Goal: Task Accomplishment & Management: Manage account settings

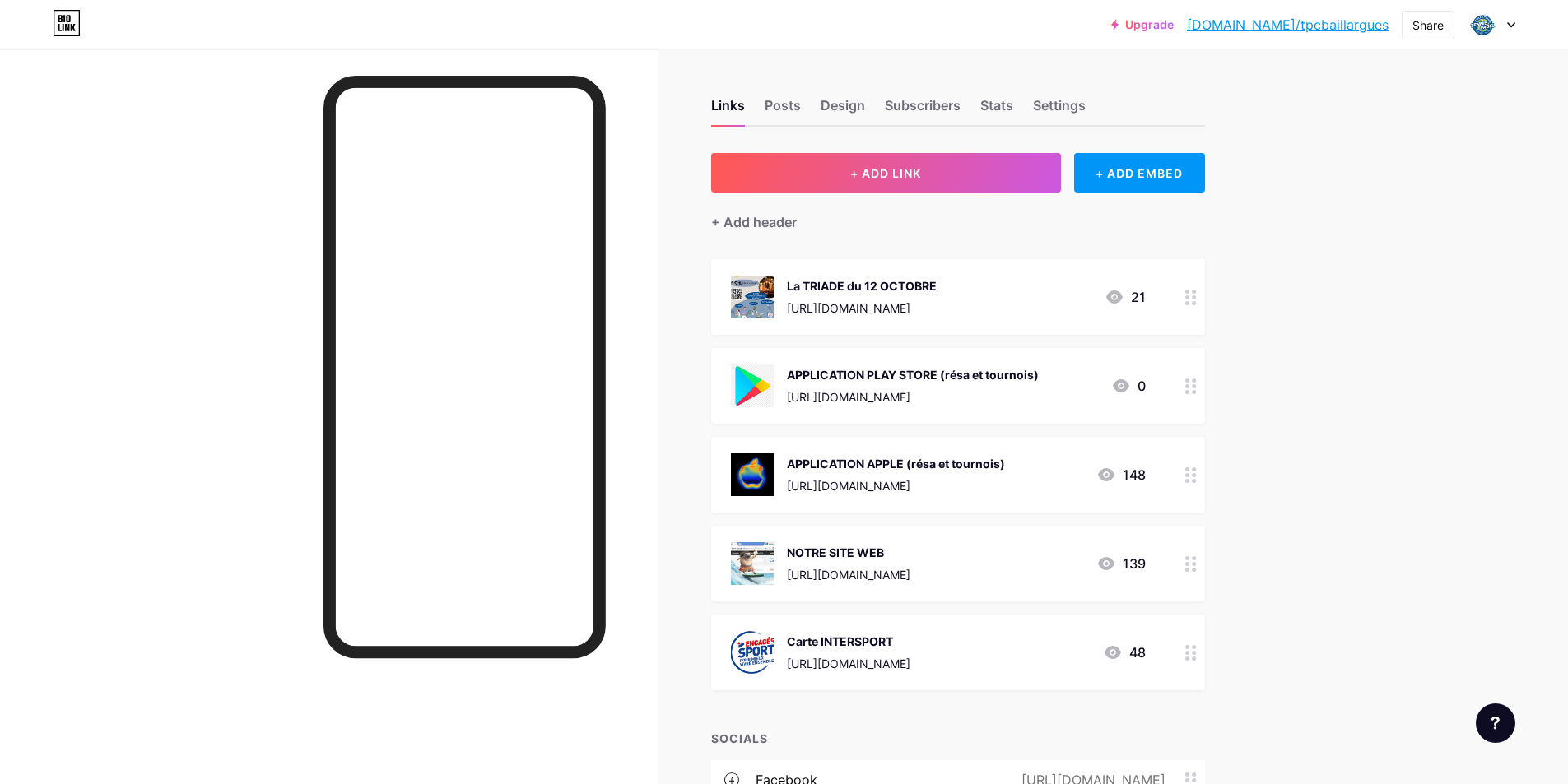
drag, startPoint x: 1033, startPoint y: 295, endPoint x: 913, endPoint y: 318, distance: 122.2
click at [913, 318] on div "La TRIADE du 12 OCTOBRE [URL][DOMAIN_NAME] 21" at bounding box center [958, 296] width 494 height 75
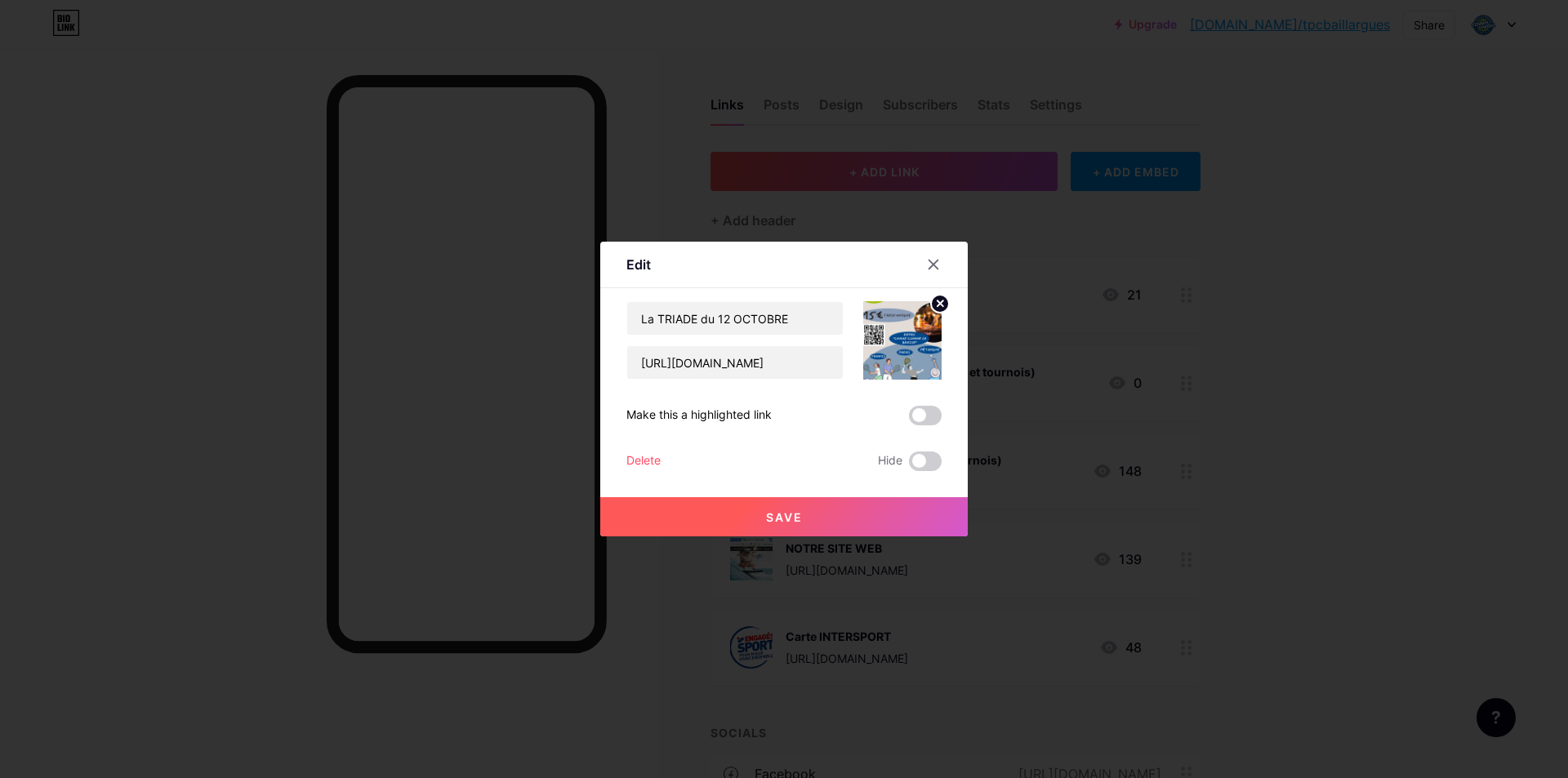
click at [653, 464] on div "Delete" at bounding box center [644, 461] width 35 height 20
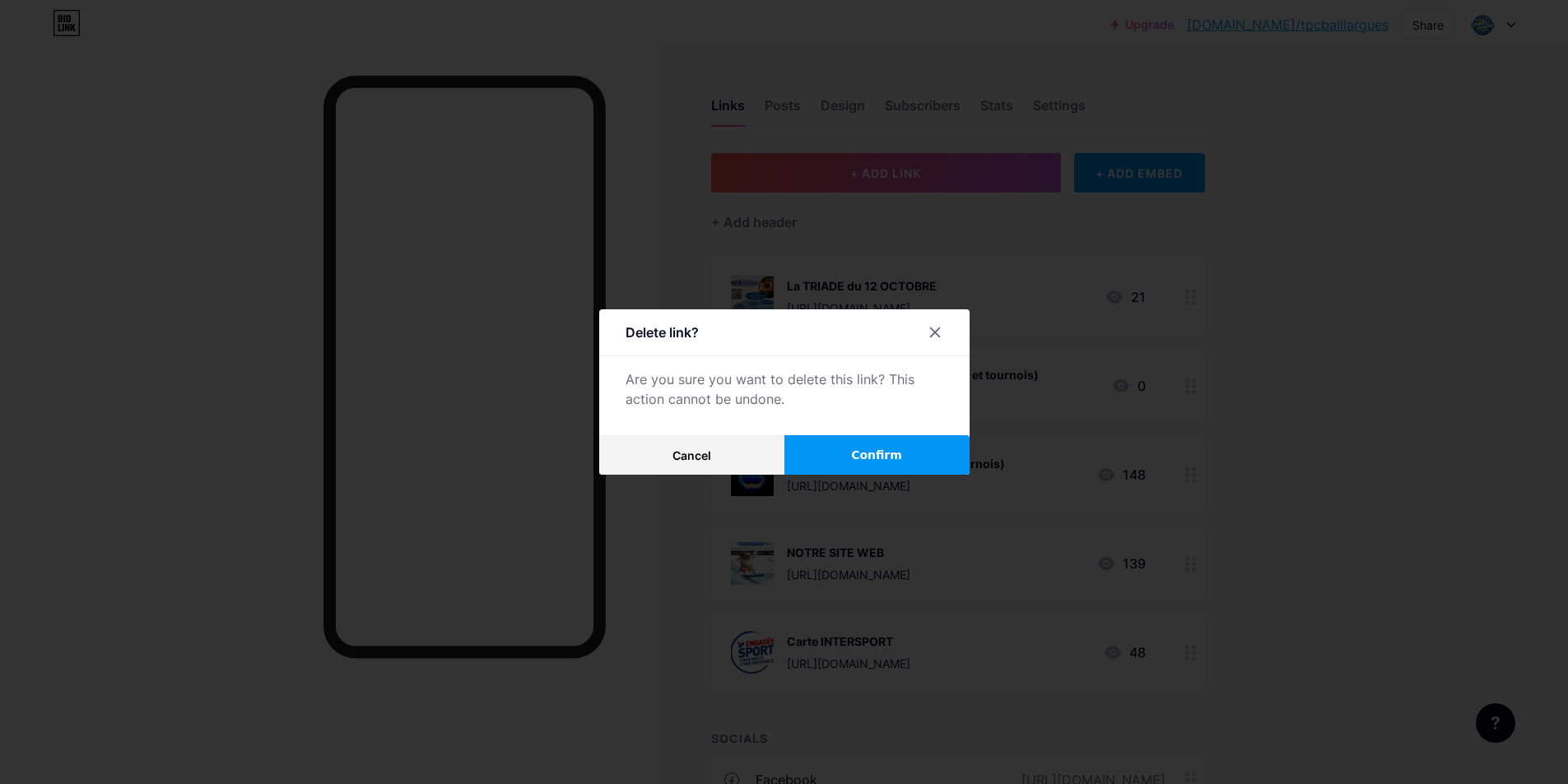
click at [902, 454] on span "Confirm" at bounding box center [876, 455] width 51 height 17
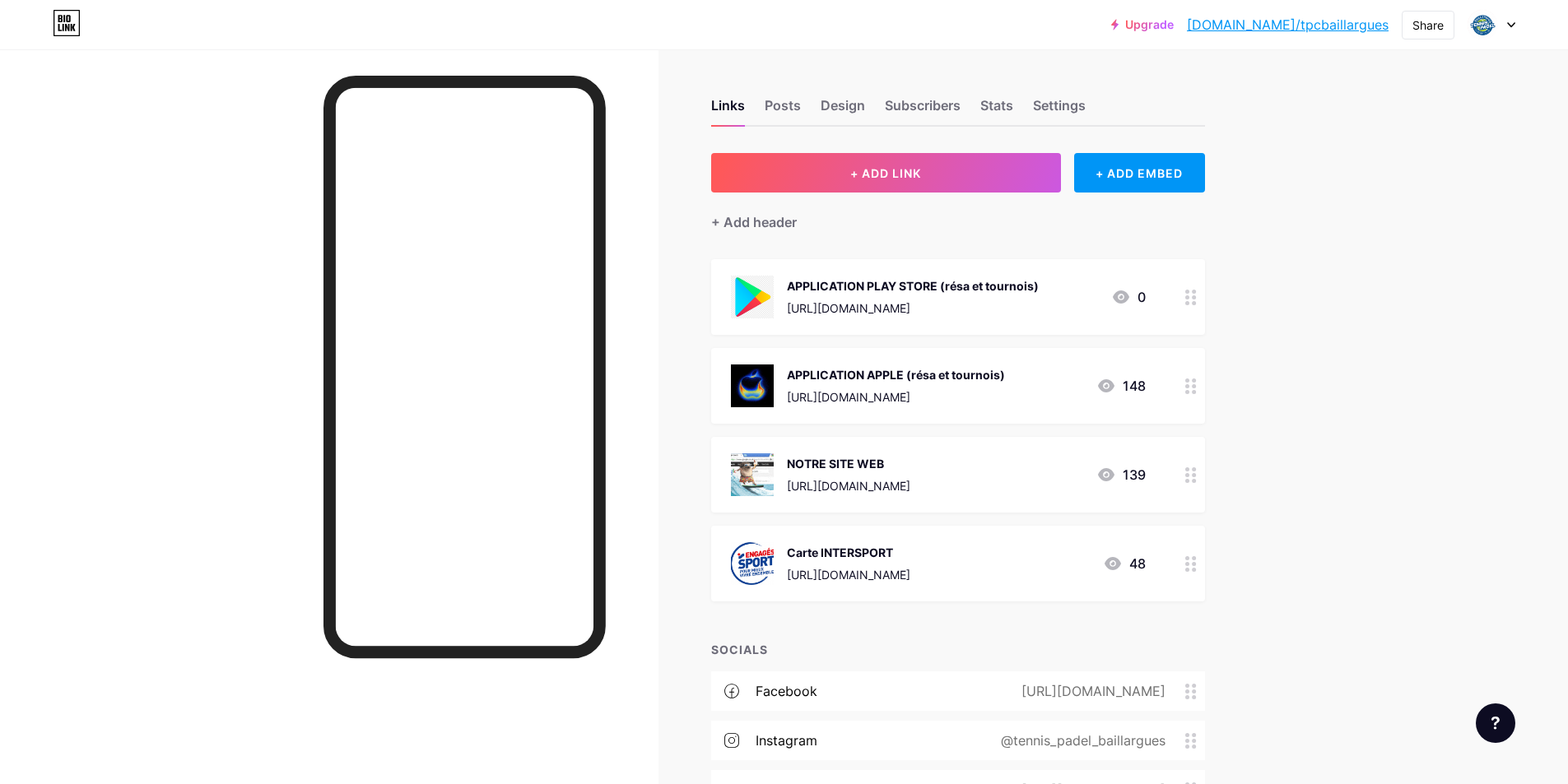
click at [173, 434] on div at bounding box center [329, 441] width 658 height 784
drag, startPoint x: 607, startPoint y: 132, endPoint x: 222, endPoint y: 226, distance: 396.3
click at [204, 235] on div at bounding box center [329, 441] width 658 height 784
click at [827, 115] on div "Design" at bounding box center [843, 110] width 45 height 30
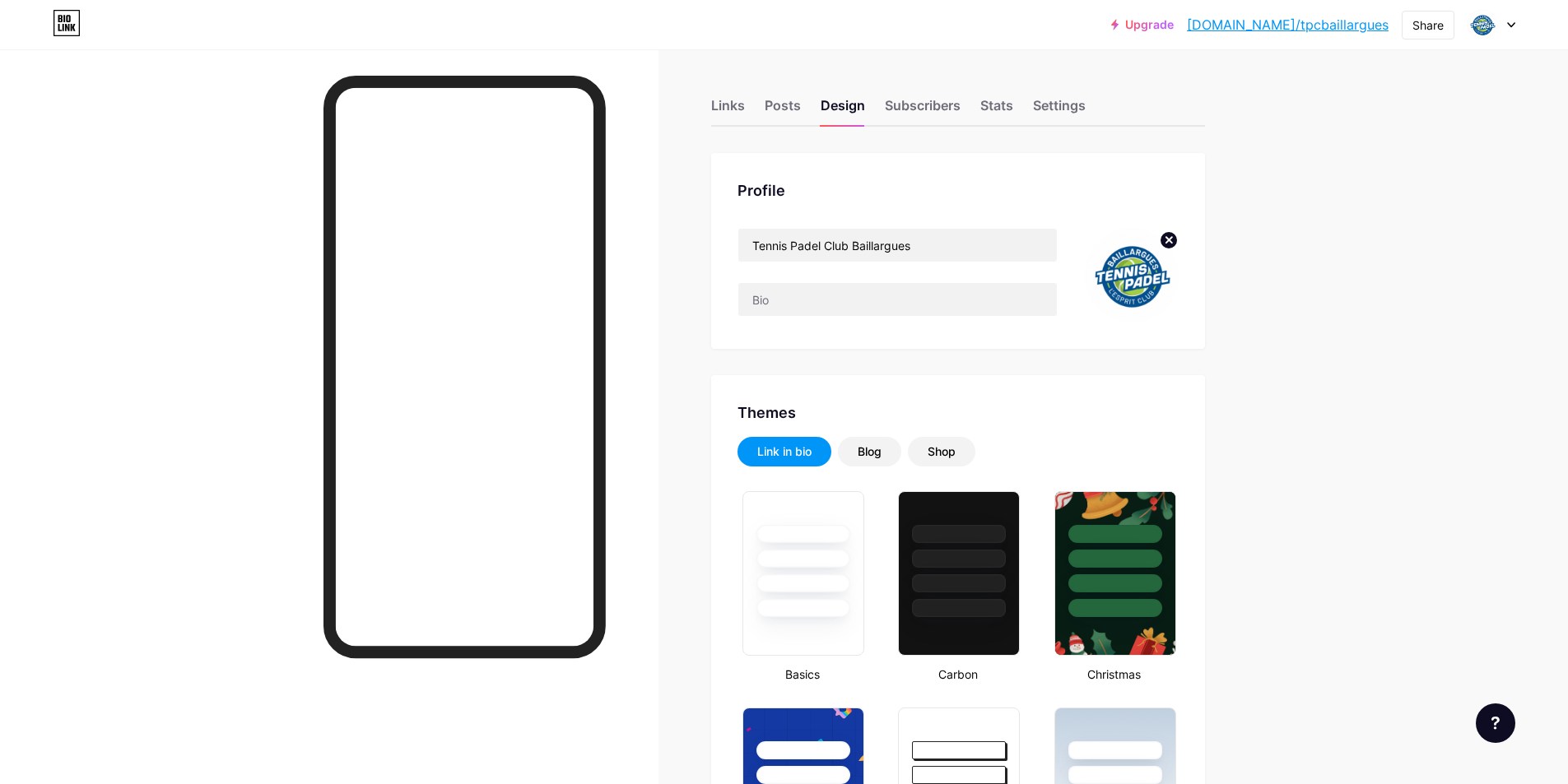
type input "#104f7e"
type input "#000000"
type input "#ffffff"
click at [1172, 237] on icon at bounding box center [1169, 240] width 6 height 6
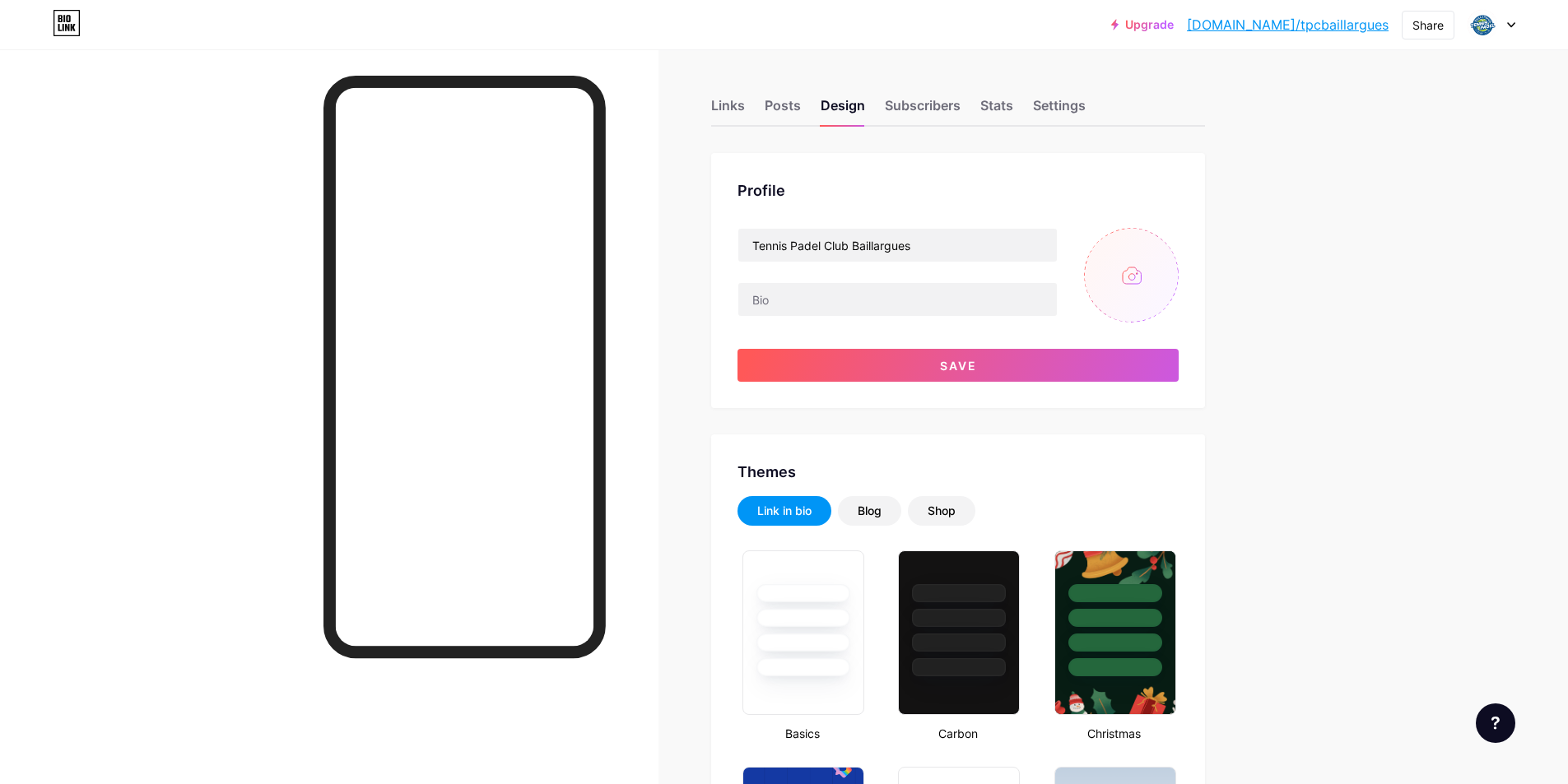
click at [1157, 248] on input "file" at bounding box center [1131, 275] width 95 height 95
type input "C:\fakepath\logo octobre rose.png"
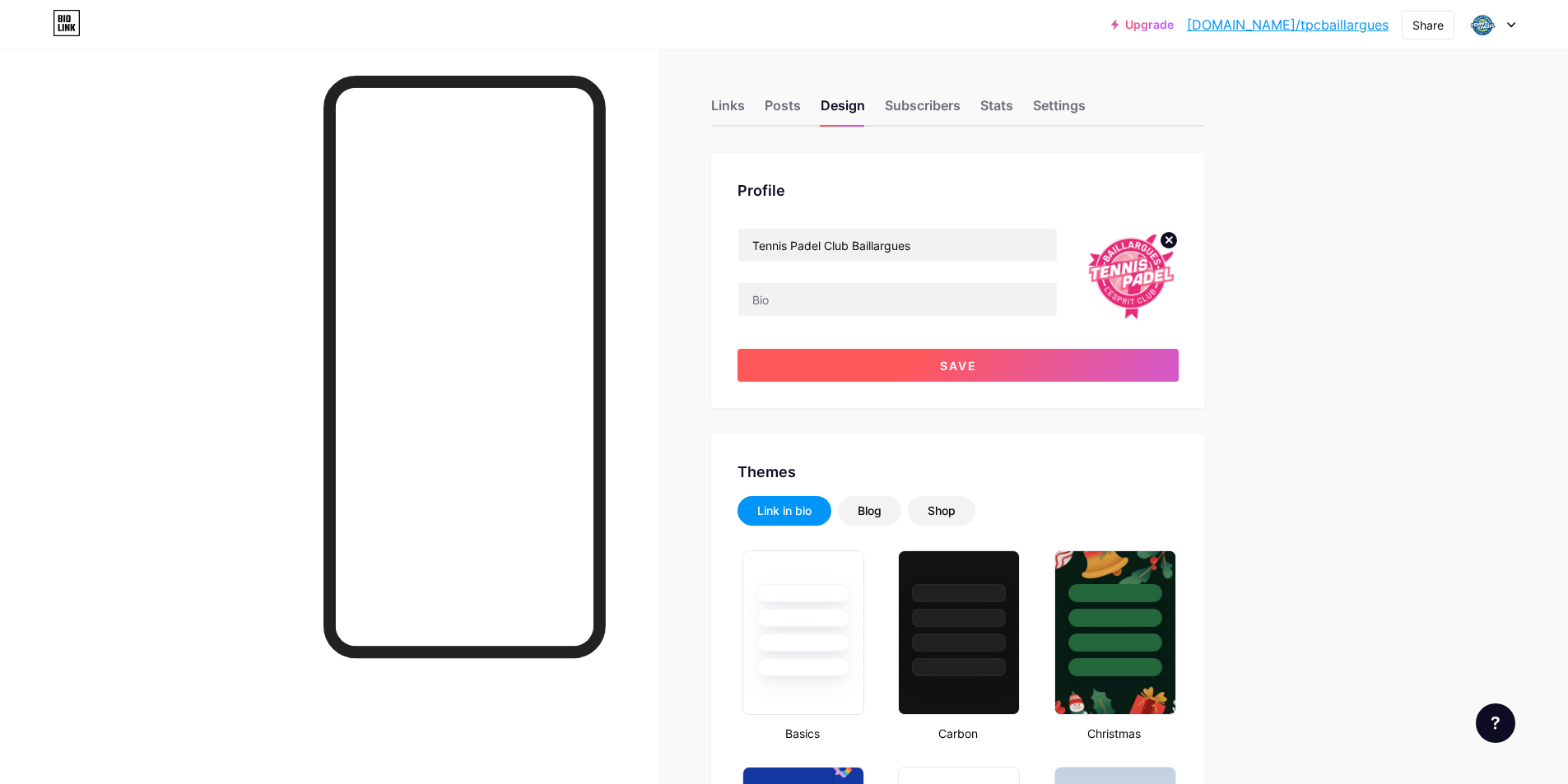
click at [983, 363] on button "Save" at bounding box center [958, 365] width 442 height 33
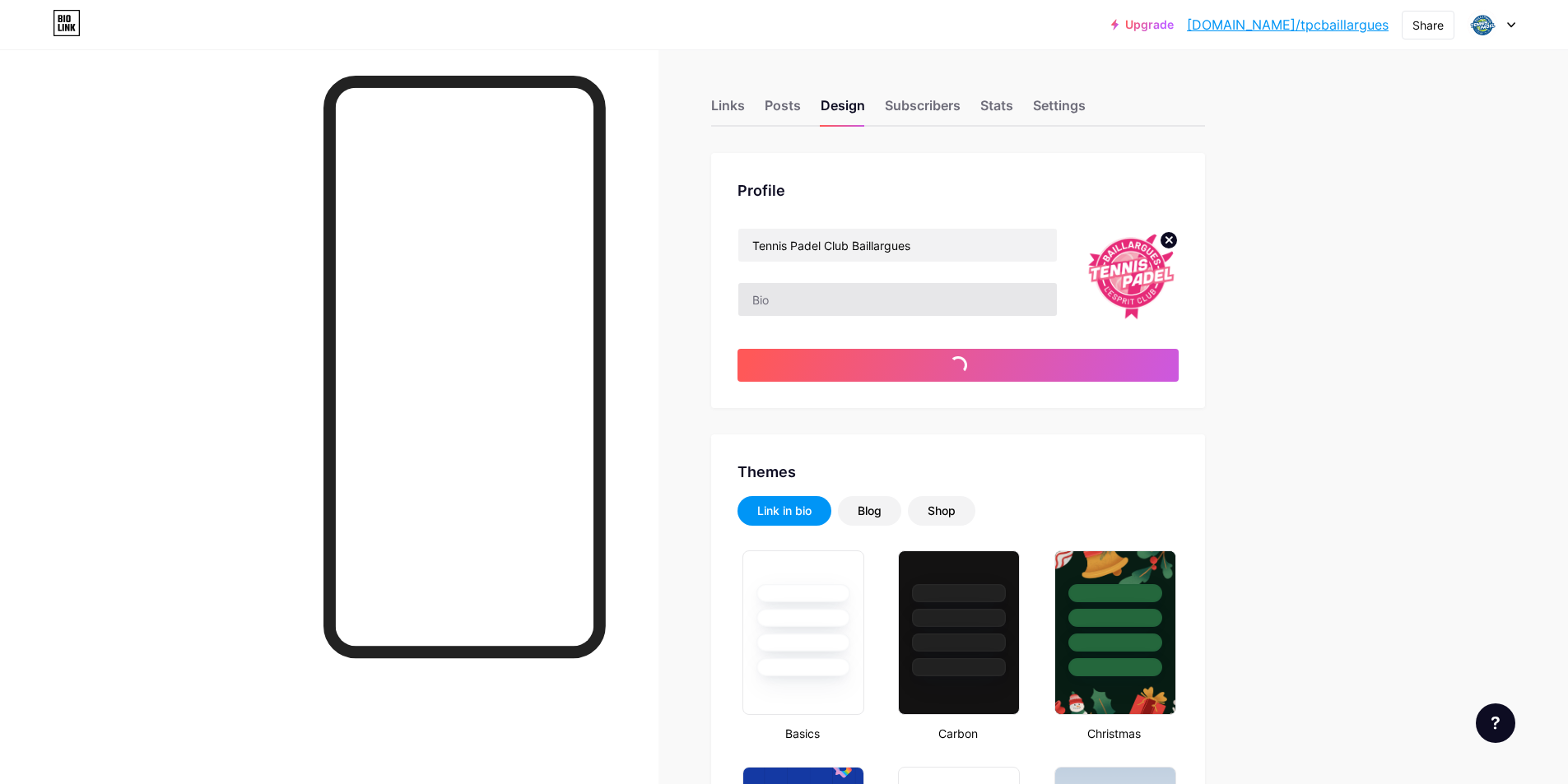
type input "#104f7e"
type input "#000000"
type input "#ffffff"
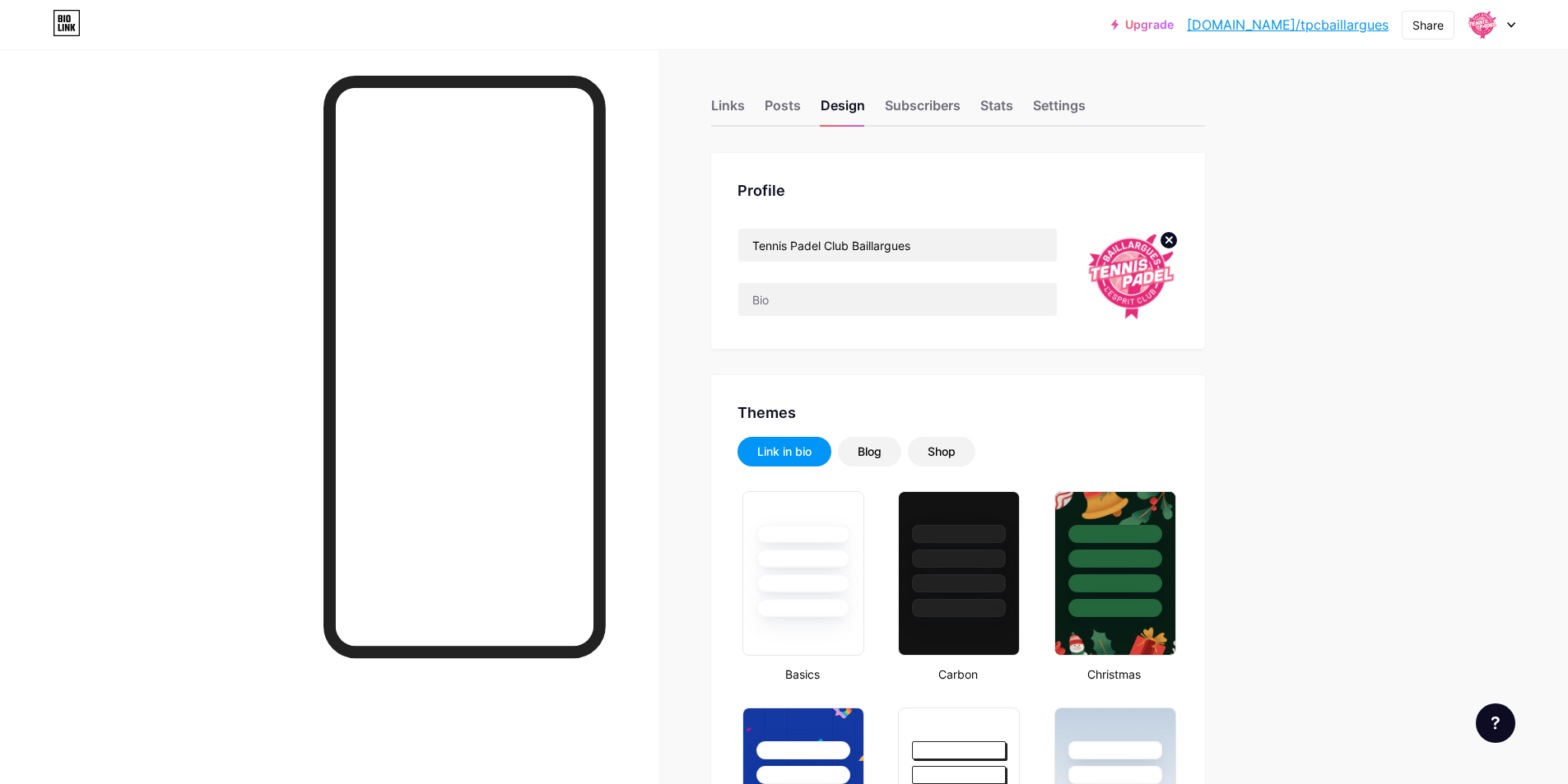
click at [240, 311] on div at bounding box center [329, 441] width 658 height 784
